Goal: Navigation & Orientation: Understand site structure

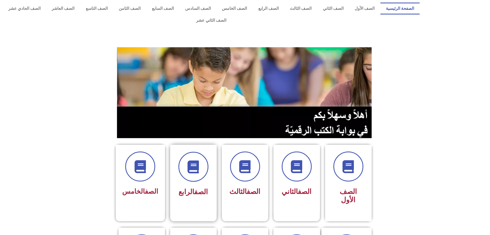
scroll to position [39, 0]
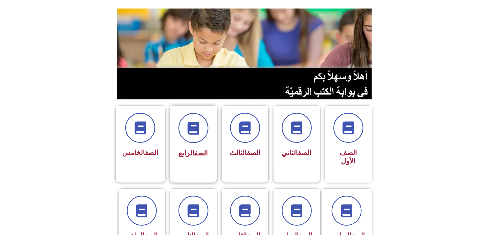
click at [200, 147] on div "الصف الرابع" at bounding box center [193, 153] width 33 height 13
click at [191, 153] on div "الصف الرابع" at bounding box center [193, 140] width 47 height 68
click at [196, 122] on icon at bounding box center [193, 128] width 14 height 14
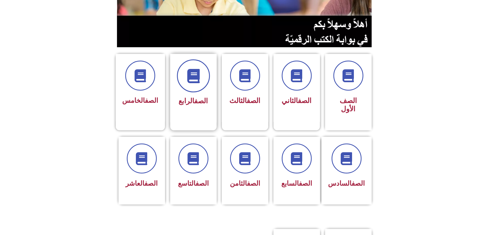
scroll to position [78, 0]
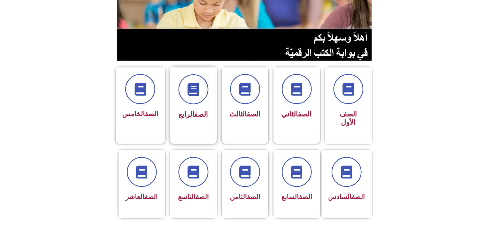
click at [198, 110] on div "الصف الرابع" at bounding box center [193, 101] width 47 height 68
click at [196, 82] on icon at bounding box center [193, 89] width 14 height 14
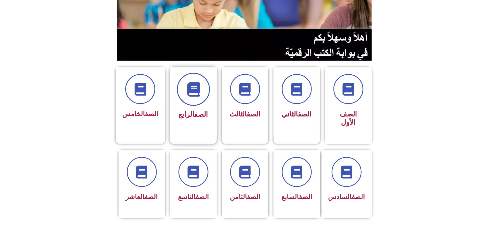
click at [196, 82] on icon at bounding box center [193, 89] width 14 height 14
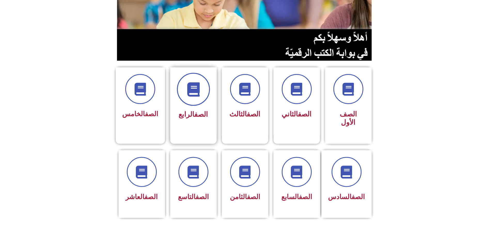
click at [196, 82] on icon at bounding box center [193, 89] width 14 height 14
click at [196, 83] on icon at bounding box center [193, 89] width 14 height 14
